Goal: Task Accomplishment & Management: Manage account settings

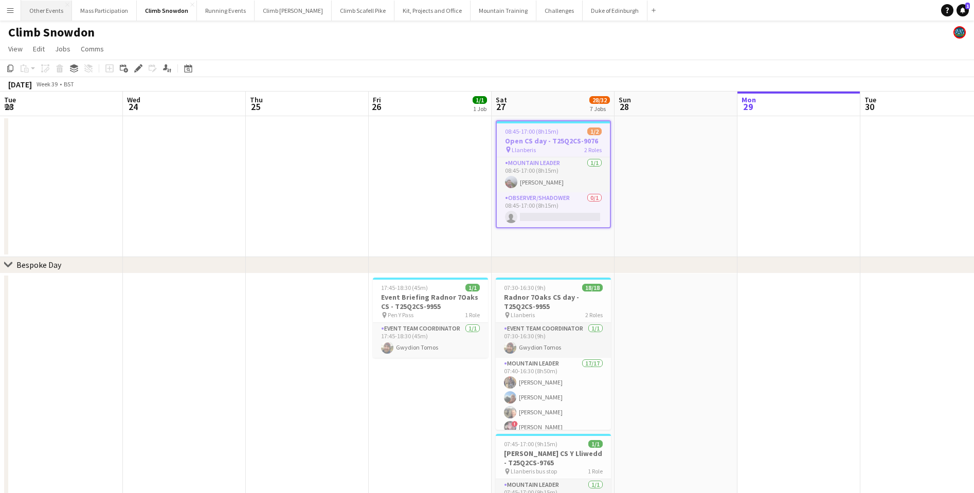
scroll to position [0, 304]
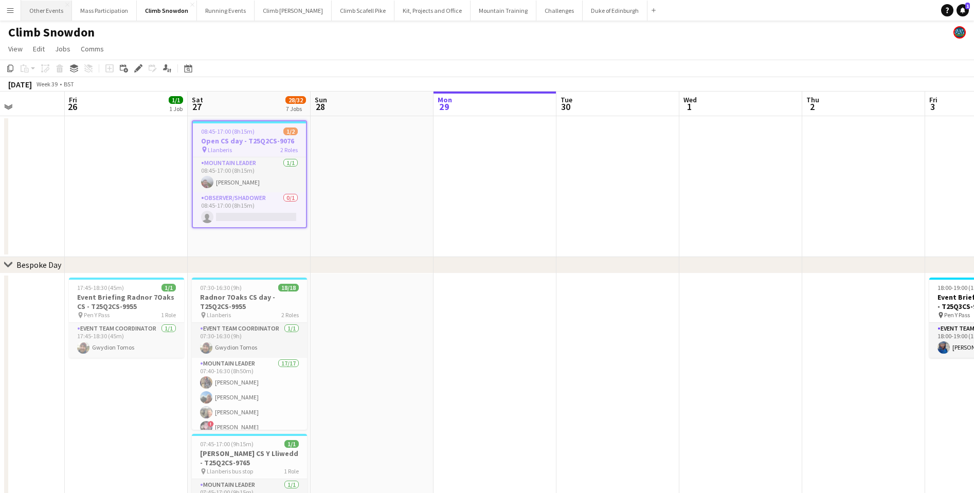
click at [44, 11] on button "Other Events Close" at bounding box center [46, 11] width 51 height 20
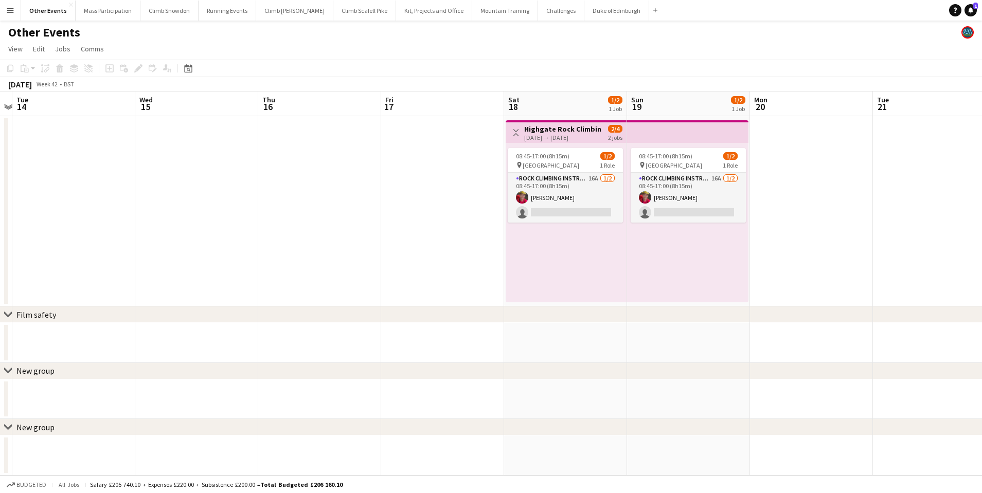
scroll to position [0, 383]
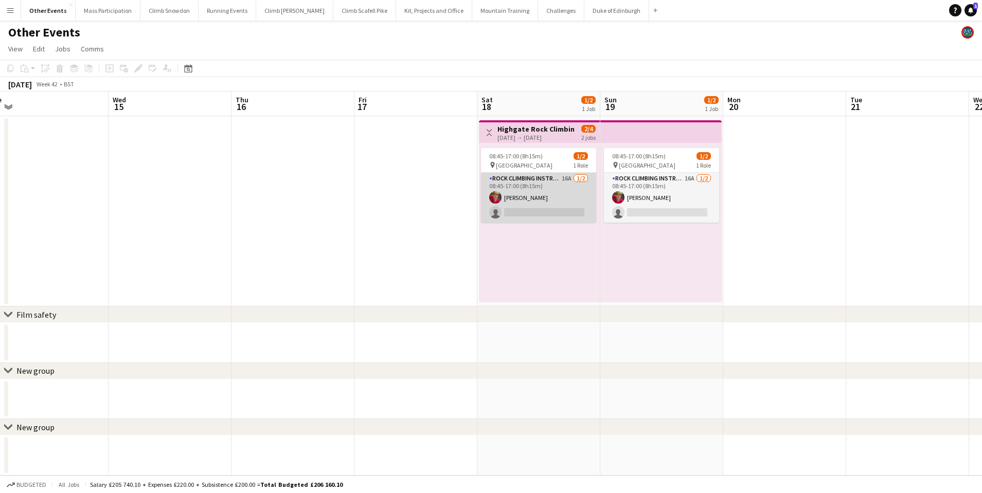
click at [549, 217] on app-card-role "Rock Climbing Instructor 16A [DATE] 08:45-17:00 (8h15m) [PERSON_NAME] single-ne…" at bounding box center [538, 198] width 115 height 50
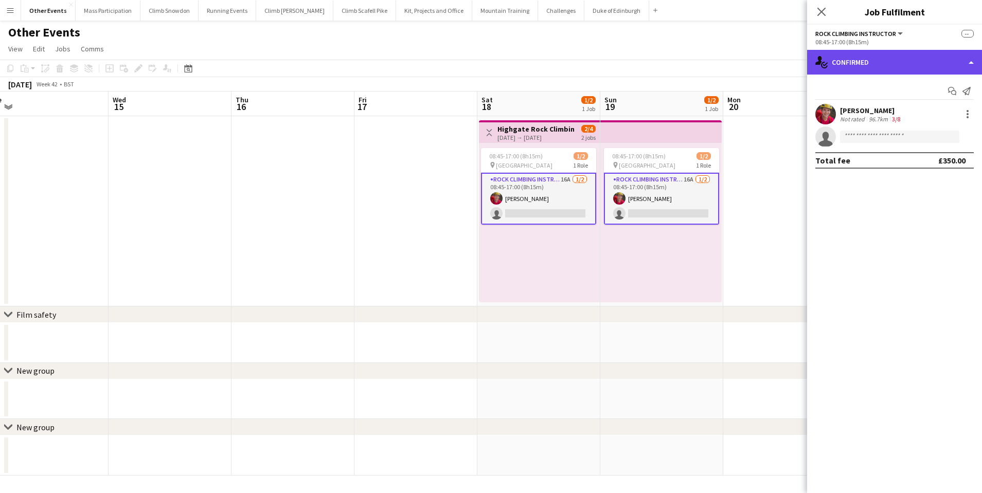
click at [880, 64] on div "single-neutral-actions-check-2 Confirmed" at bounding box center [894, 62] width 175 height 25
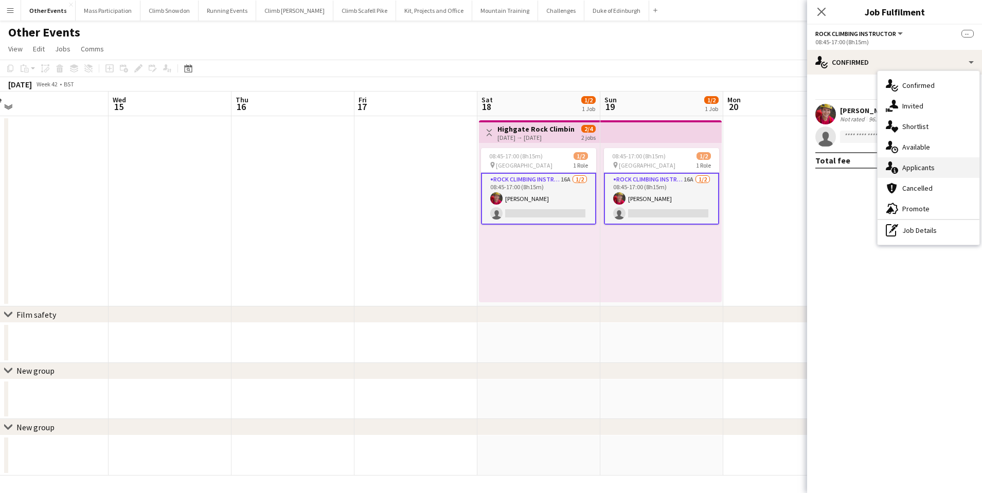
click at [902, 166] on div "single-neutral-actions-information Applicants" at bounding box center [929, 167] width 102 height 21
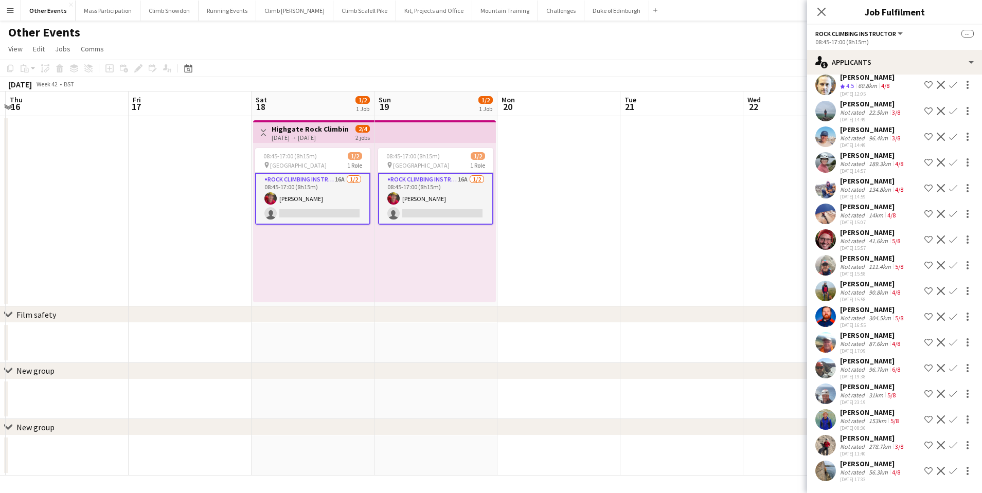
scroll to position [61, 0]
click at [855, 469] on div "Not rated" at bounding box center [853, 473] width 27 height 8
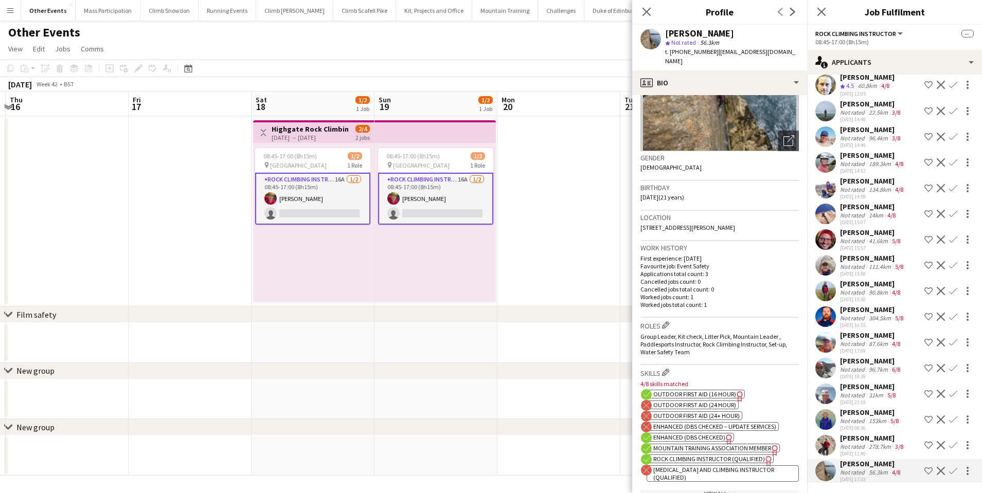
scroll to position [108, 0]
click at [862, 417] on div "Not rated" at bounding box center [853, 421] width 27 height 8
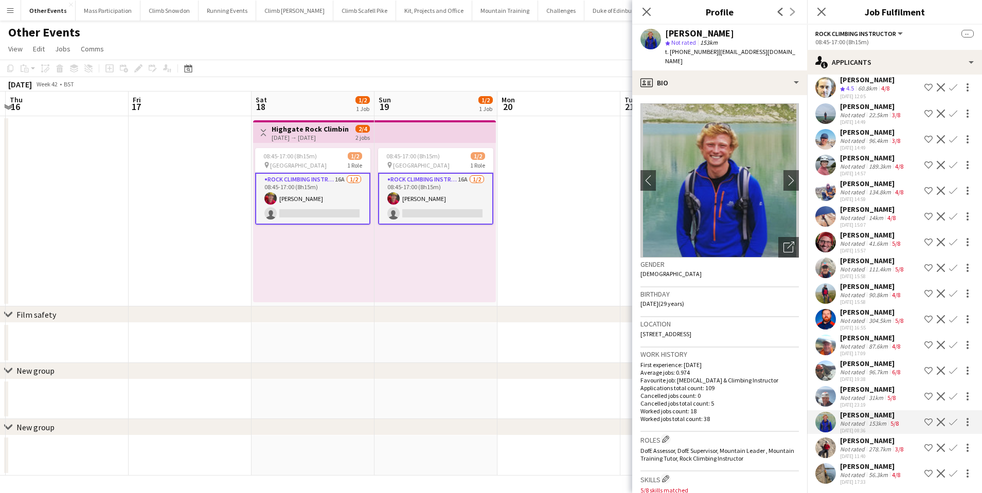
scroll to position [42, 0]
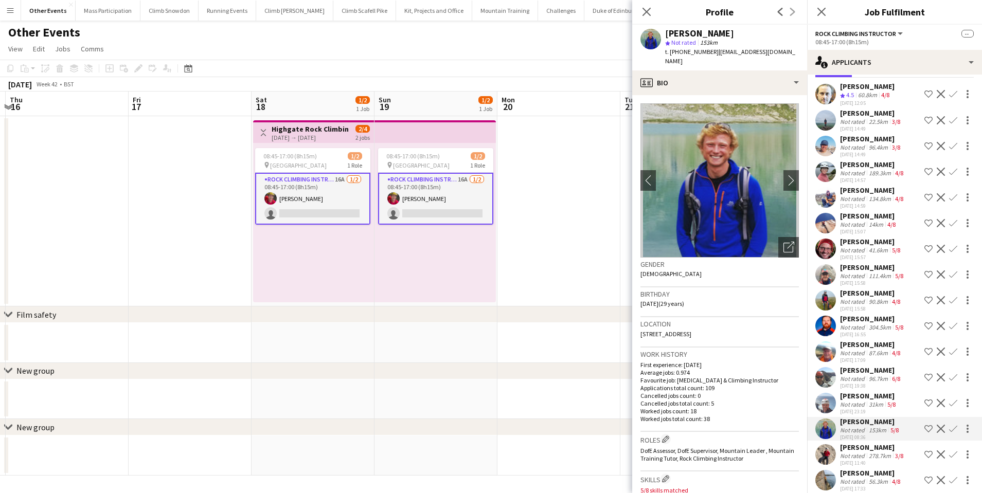
click at [949, 428] on app-icon "Confirm" at bounding box center [953, 429] width 8 height 8
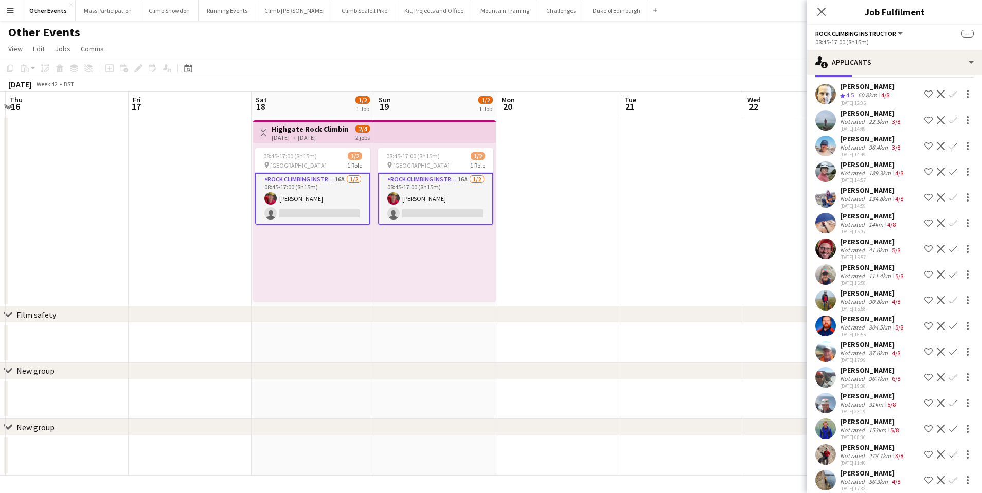
click at [949, 428] on app-icon "Confirm" at bounding box center [953, 429] width 8 height 8
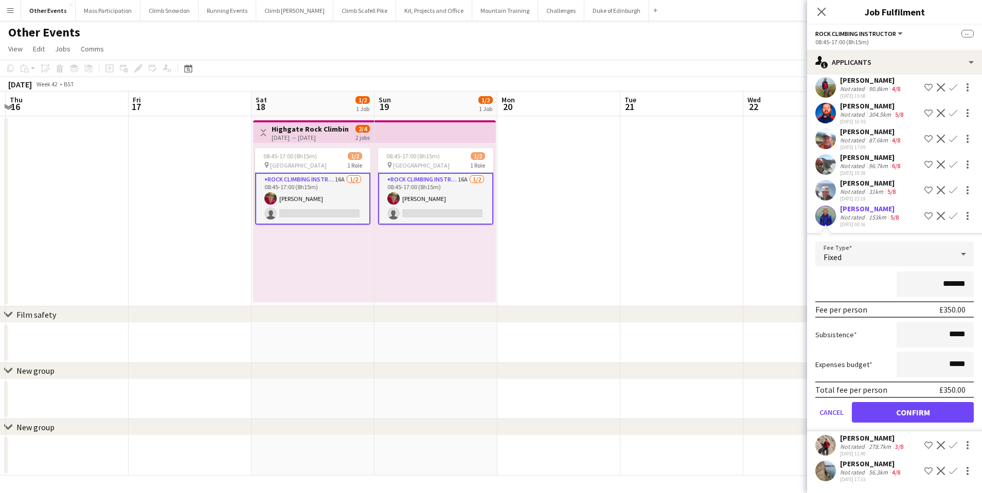
click at [909, 408] on button "Confirm" at bounding box center [913, 412] width 122 height 21
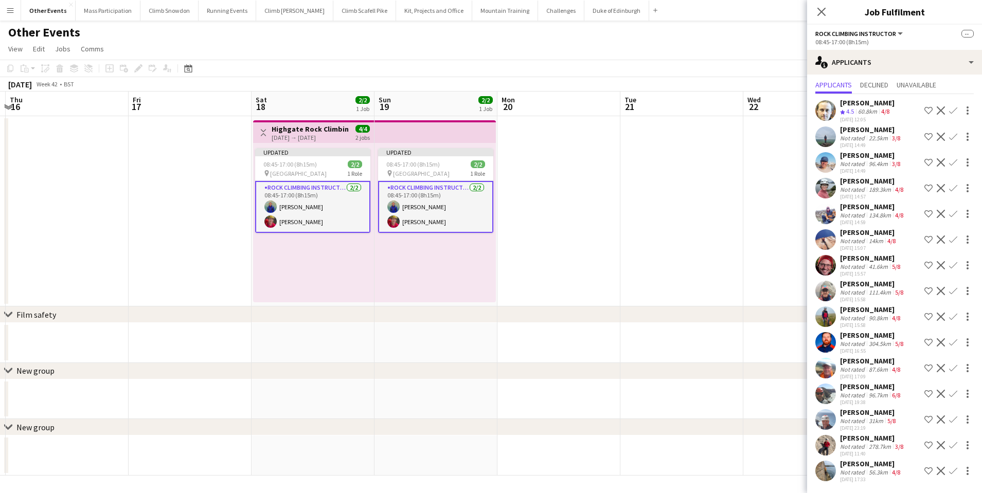
scroll to position [26, 0]
click at [664, 223] on app-date-cell at bounding box center [681, 211] width 123 height 190
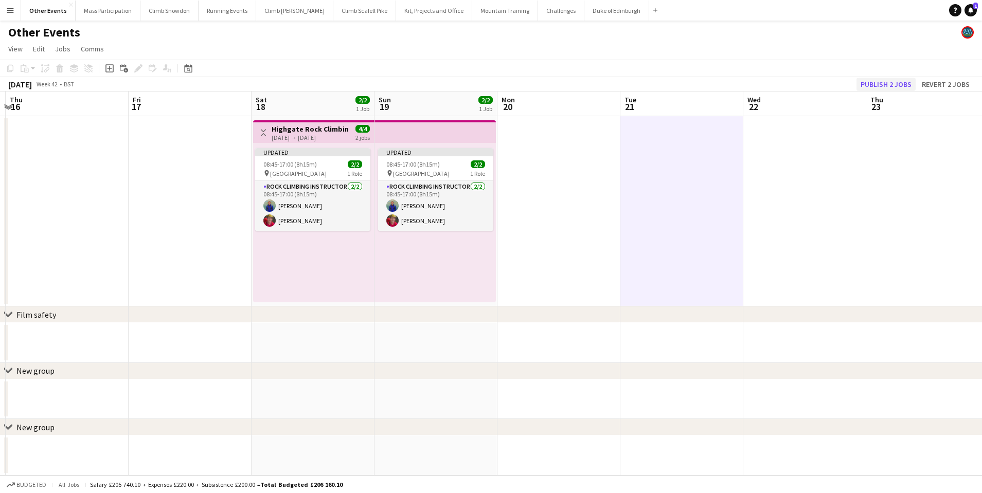
click at [872, 83] on button "Publish 2 jobs" at bounding box center [885, 84] width 59 height 13
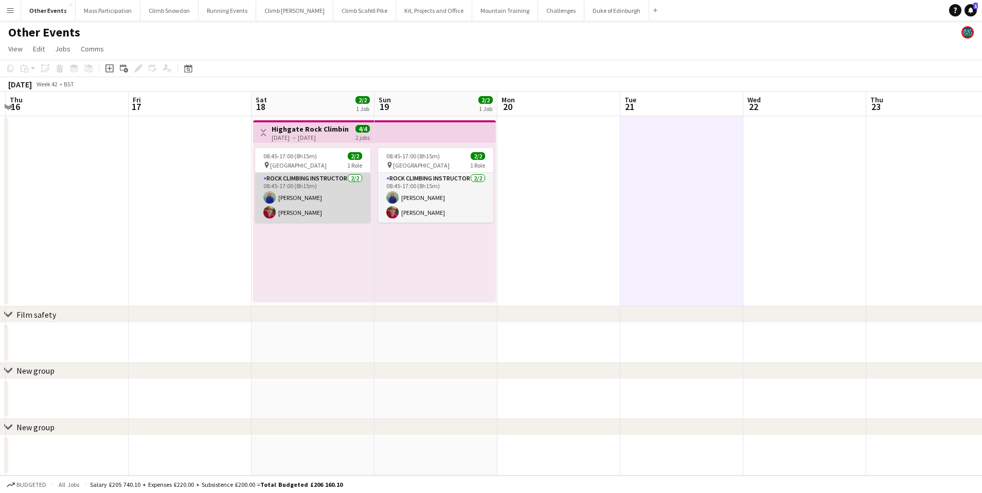
click at [297, 206] on app-card-role "Rock Climbing Instructor [DATE] 08:45-17:00 (8h15m) [PERSON_NAME] [PERSON_NAME]" at bounding box center [312, 198] width 115 height 50
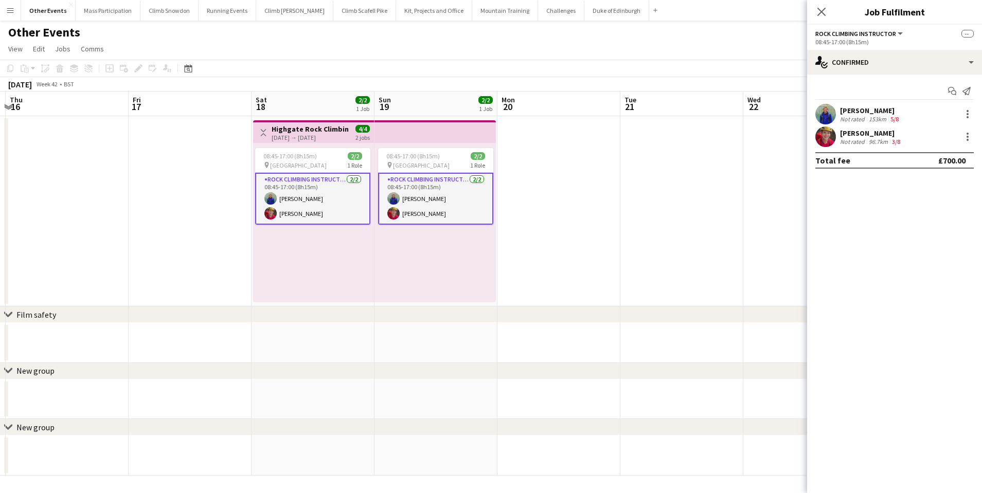
click at [874, 133] on div "[PERSON_NAME]" at bounding box center [871, 133] width 62 height 9
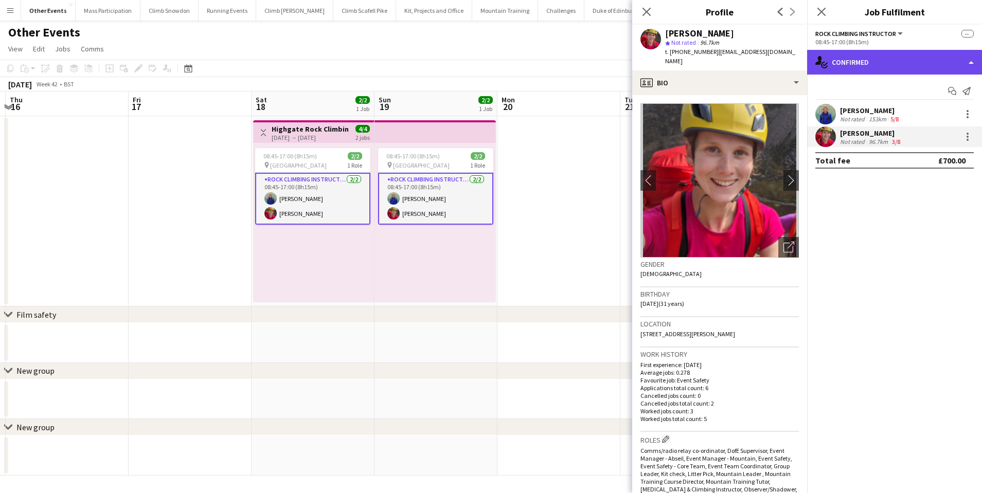
click at [898, 63] on div "single-neutral-actions-check-2 Confirmed" at bounding box center [894, 62] width 175 height 25
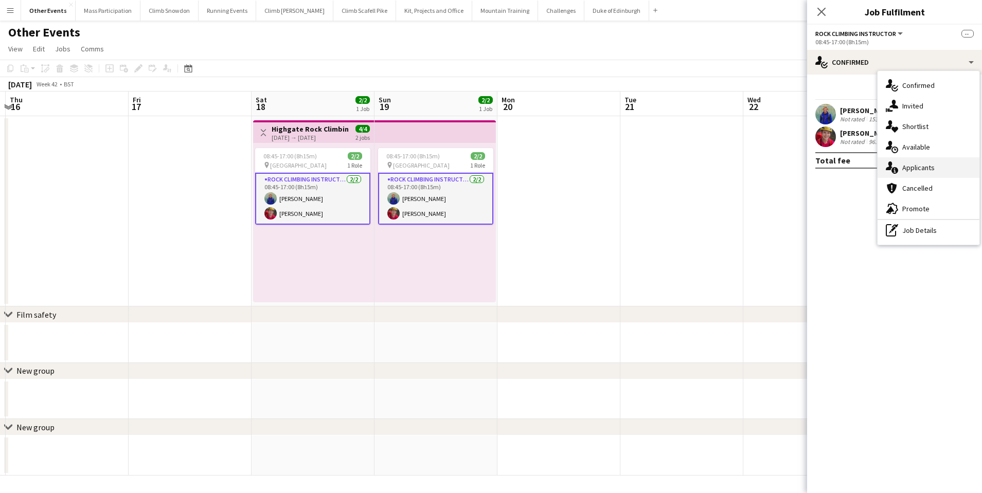
click at [909, 166] on span "Applicants" at bounding box center [918, 167] width 32 height 9
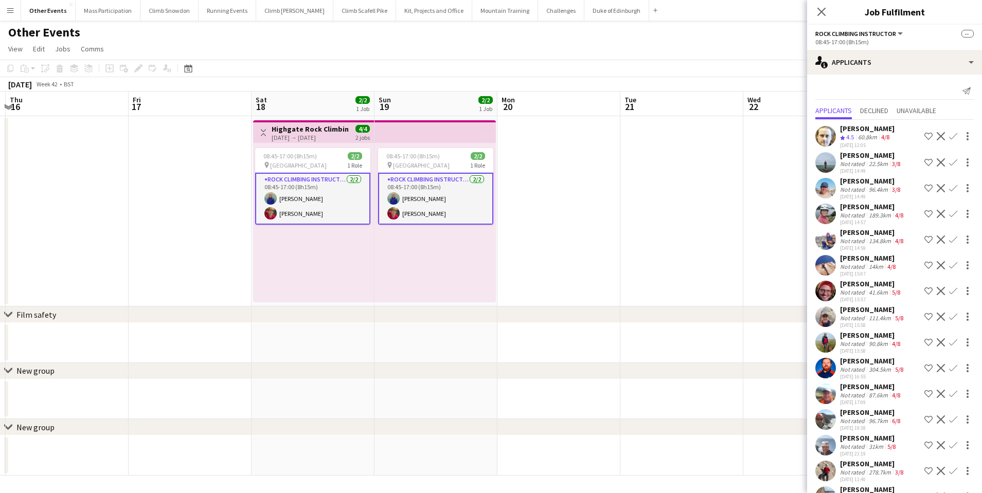
click at [861, 417] on div "Not rated" at bounding box center [853, 421] width 27 height 8
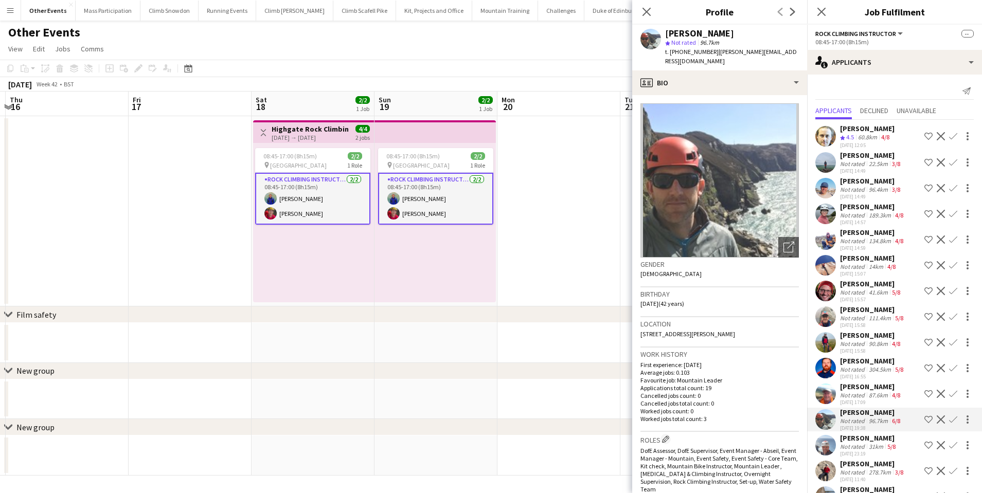
click at [583, 234] on app-date-cell at bounding box center [558, 211] width 123 height 190
